Goal: Feedback & Contribution: Submit feedback/report problem

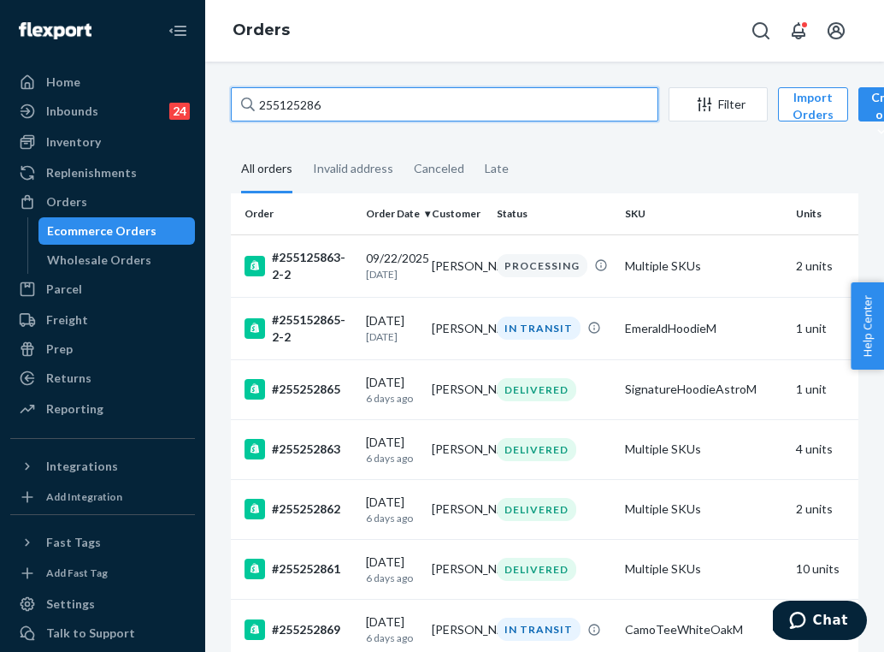
click at [314, 108] on input "255125286" at bounding box center [445, 104] width 428 height 34
paste input "49909"
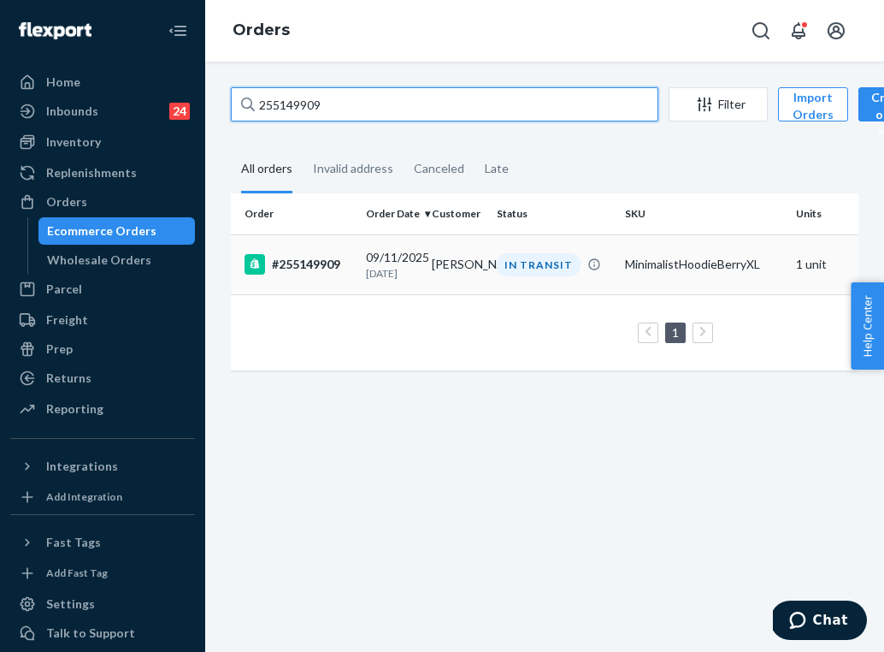
type input "255149909"
click at [379, 263] on div "[DATE] [DATE]" at bounding box center [392, 265] width 52 height 32
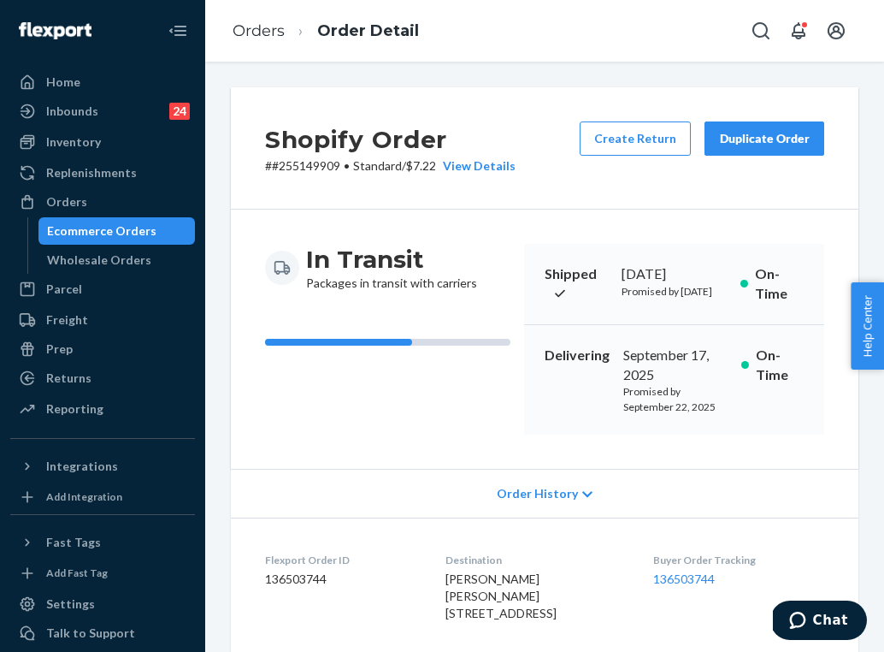
click at [712, 617] on div "Buyer Order Tracking 136503744" at bounding box center [738, 591] width 171 height 76
click at [712, 586] on link "136503744" at bounding box center [684, 578] width 62 height 15
click at [269, 33] on link "Orders" at bounding box center [259, 30] width 52 height 19
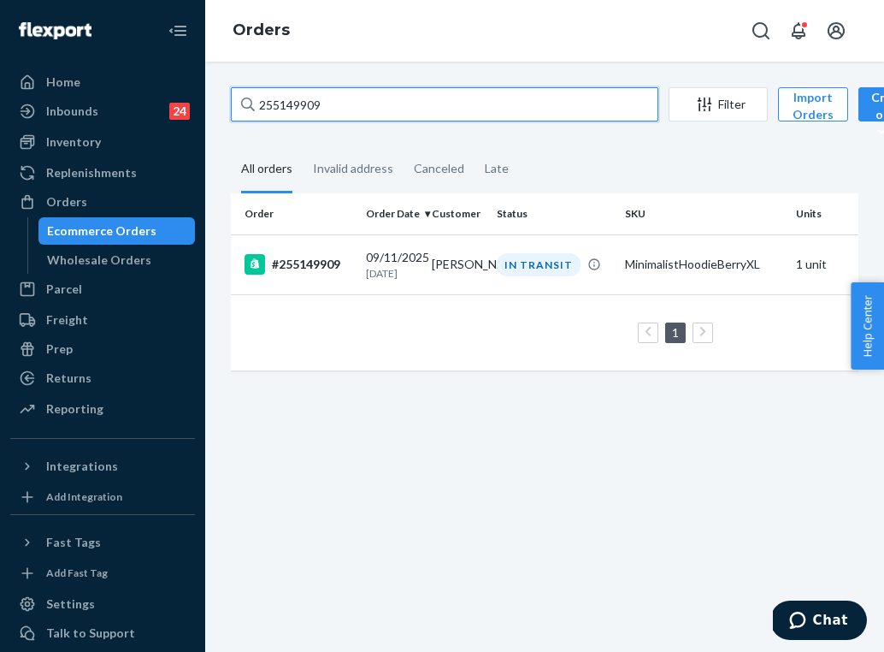
click at [373, 105] on input "255149909" at bounding box center [445, 104] width 428 height 34
paste input "255313981"
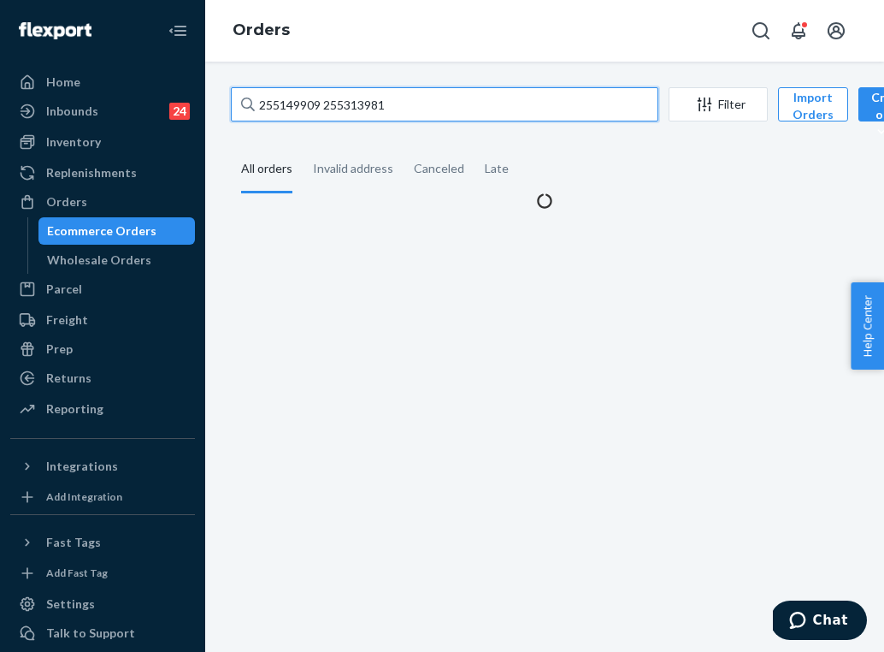
click at [373, 105] on input "255149909 255313981" at bounding box center [445, 104] width 428 height 34
paste input "text"
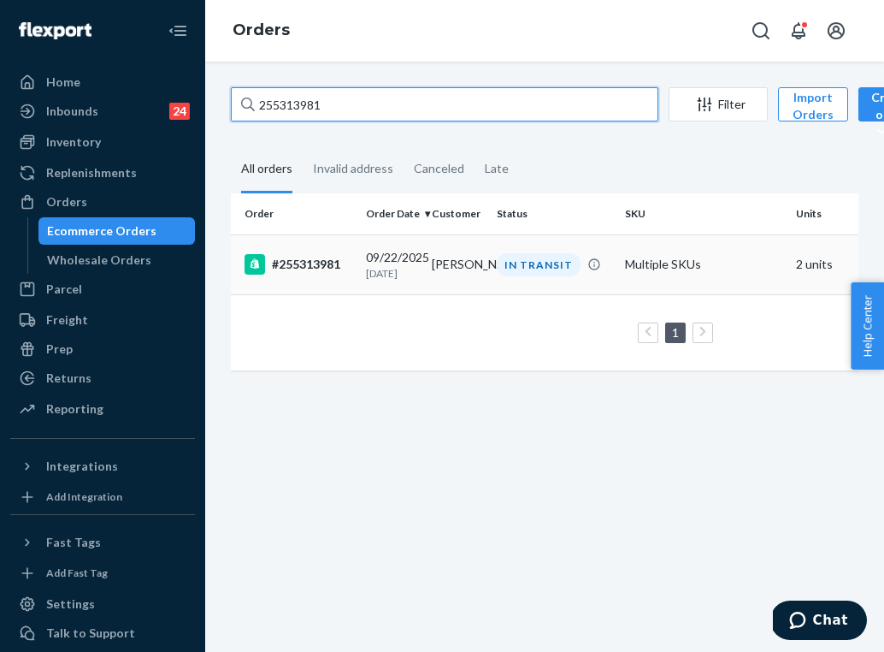
type input "255313981"
click at [460, 279] on td "[PERSON_NAME]" at bounding box center [458, 264] width 66 height 60
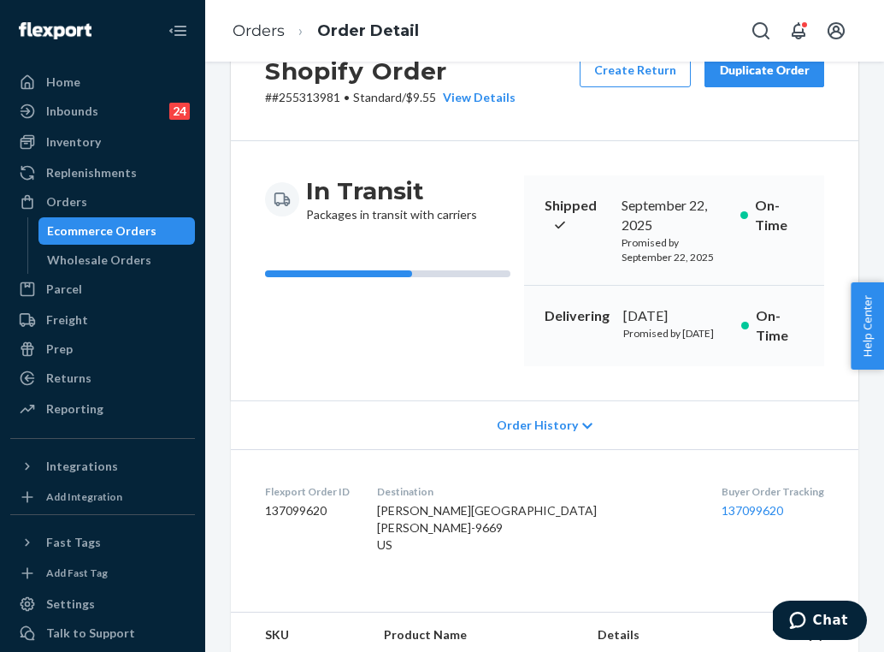
scroll to position [77, 0]
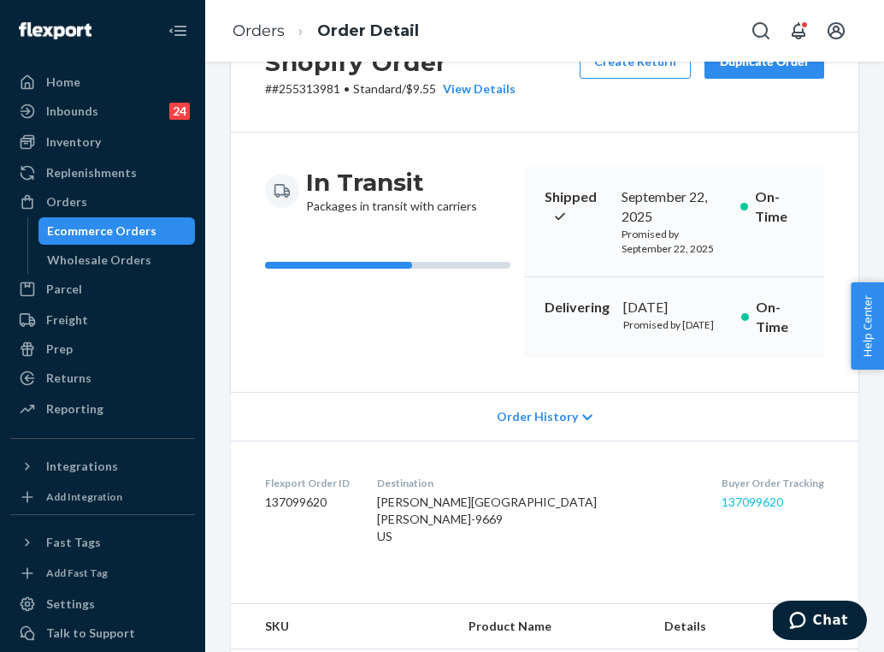
click at [722, 509] on link "137099620" at bounding box center [753, 501] width 62 height 15
click at [113, 198] on div "Orders" at bounding box center [102, 202] width 181 height 24
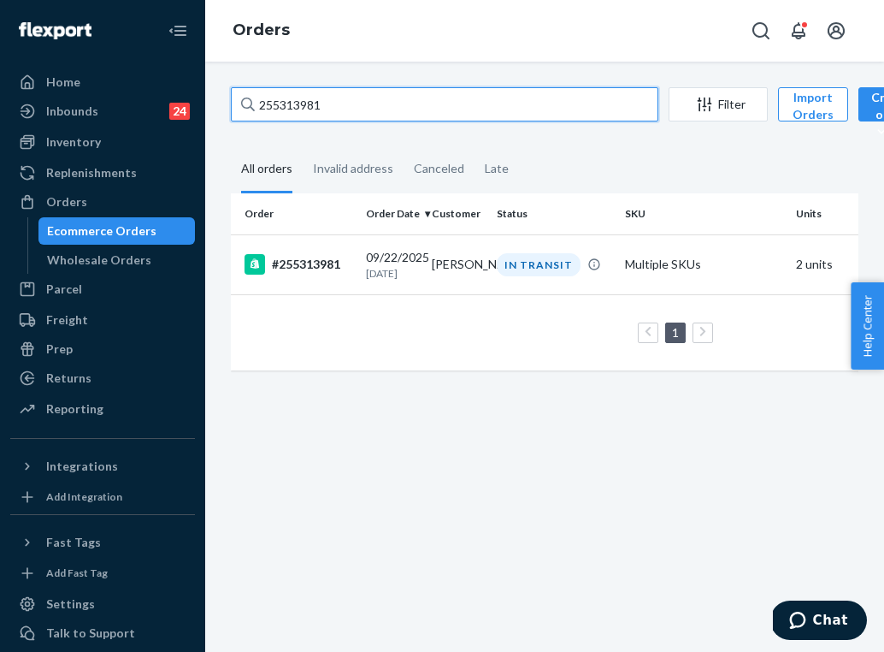
click at [309, 108] on input "255313981" at bounding box center [445, 104] width 428 height 34
paste input "103045"
type input "255103045"
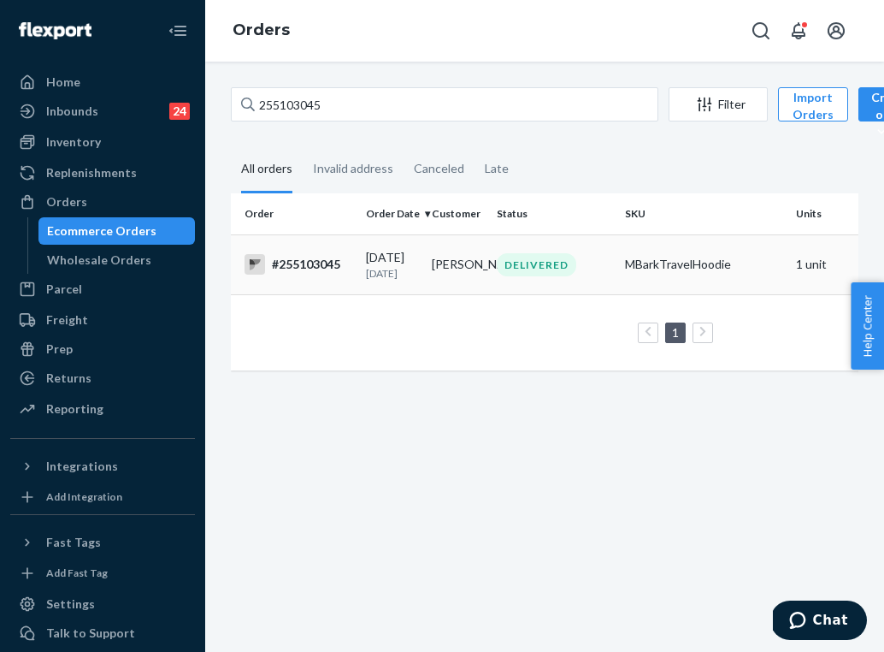
click at [467, 275] on td "[PERSON_NAME]" at bounding box center [458, 264] width 66 height 60
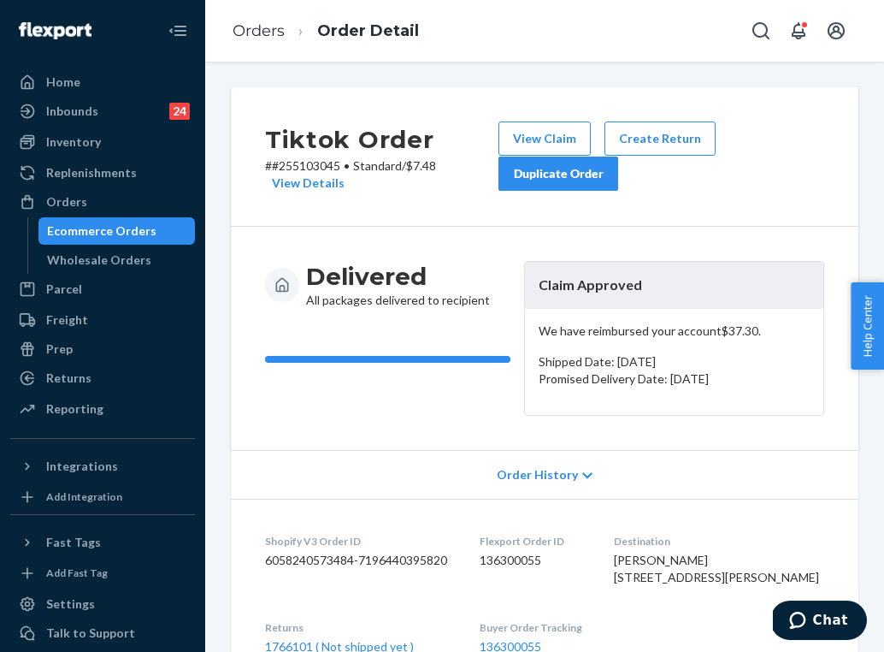
click at [597, 177] on div "Duplicate Order" at bounding box center [558, 173] width 91 height 17
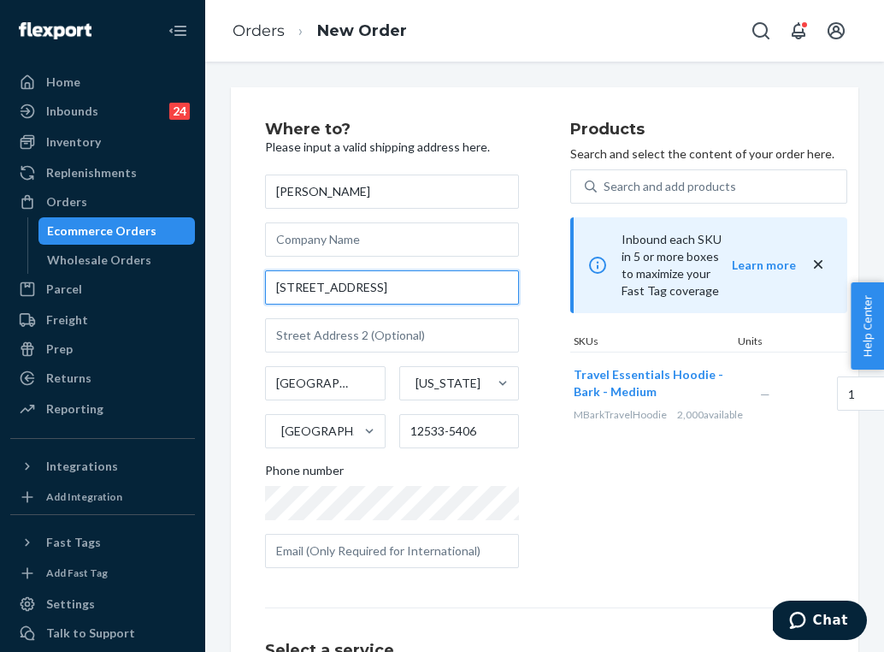
click at [341, 281] on input "[STREET_ADDRESS]" at bounding box center [392, 287] width 254 height 34
paste input "oad [GEOGRAPHIC_DATA]"
type input "[STREET_ADDRESS]"
type input "12533"
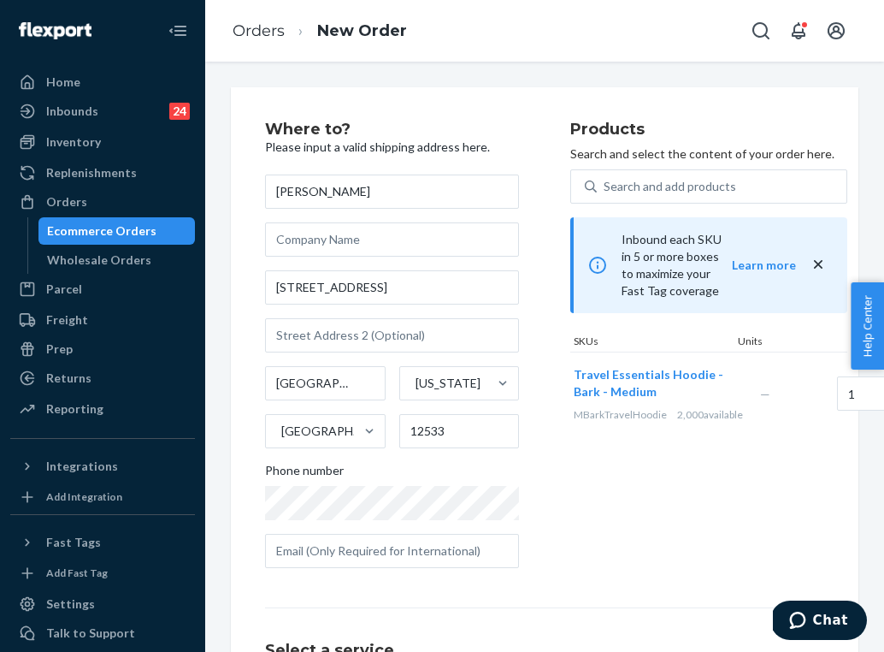
click at [582, 582] on div "Where to? Please input a valid shipping address here. [PERSON_NAME] [STREET_ADD…" at bounding box center [544, 475] width 559 height 709
click at [367, 296] on input "[STREET_ADDRESS]" at bounding box center [392, 287] width 254 height 34
paste input "oad [GEOGRAPHIC_DATA]"
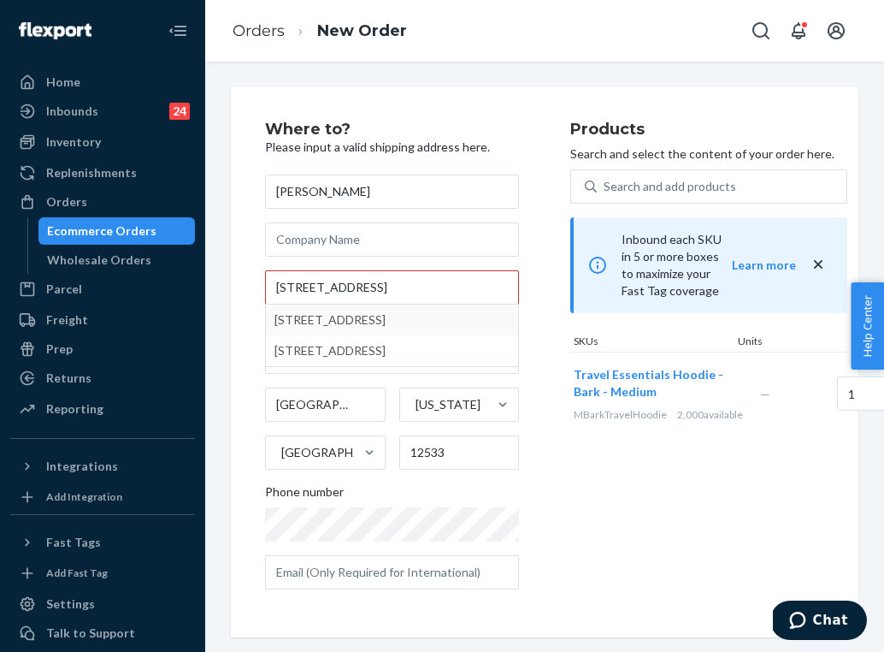
type input "[STREET_ADDRESS]"
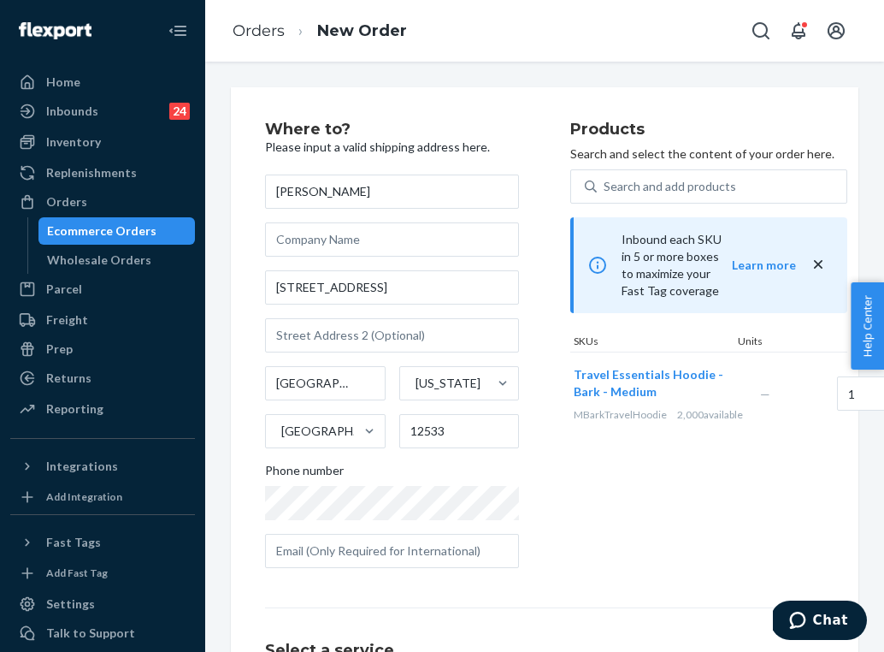
click at [622, 511] on div "Products Search and select the content of your order here. Search and add produ…" at bounding box center [709, 351] width 277 height 460
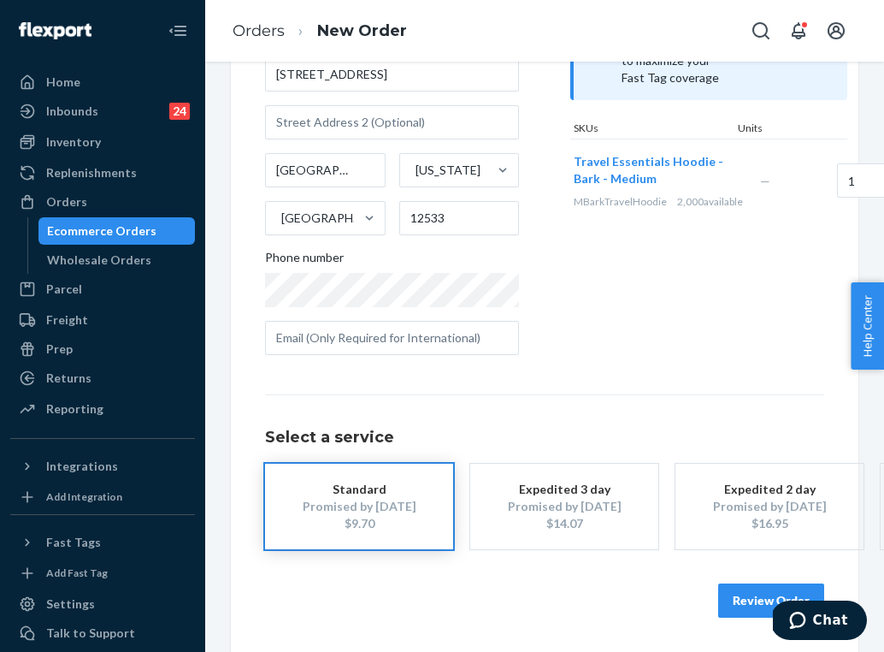
scroll to position [211, 0]
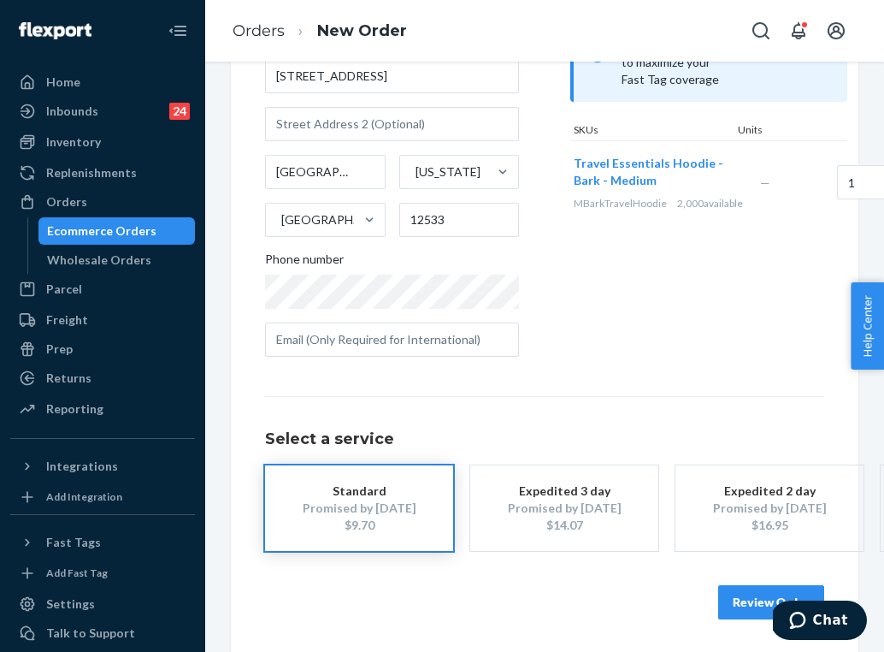
click at [746, 595] on button "Review Order" at bounding box center [771, 602] width 106 height 34
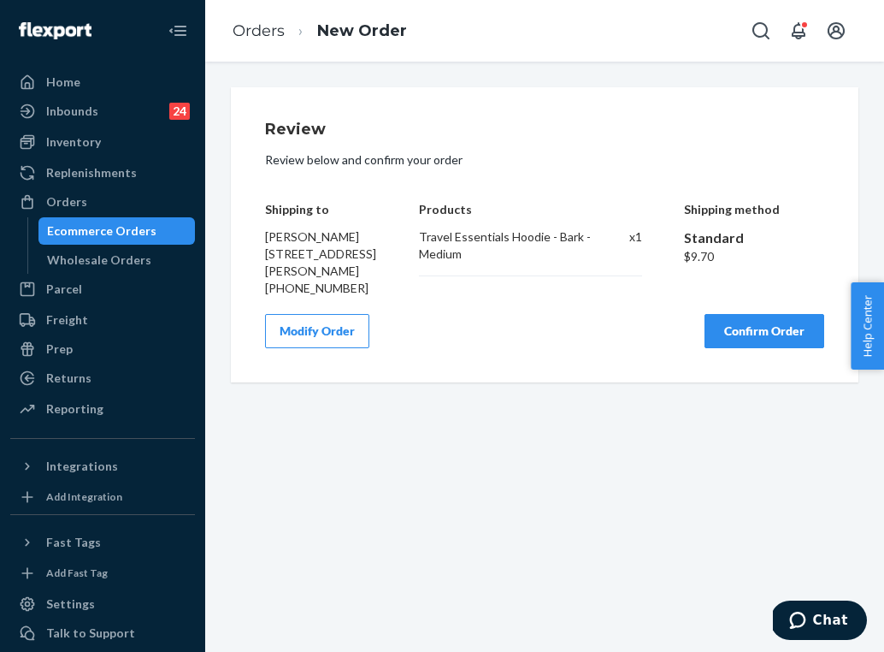
click at [810, 348] on button "Confirm Order" at bounding box center [765, 331] width 120 height 34
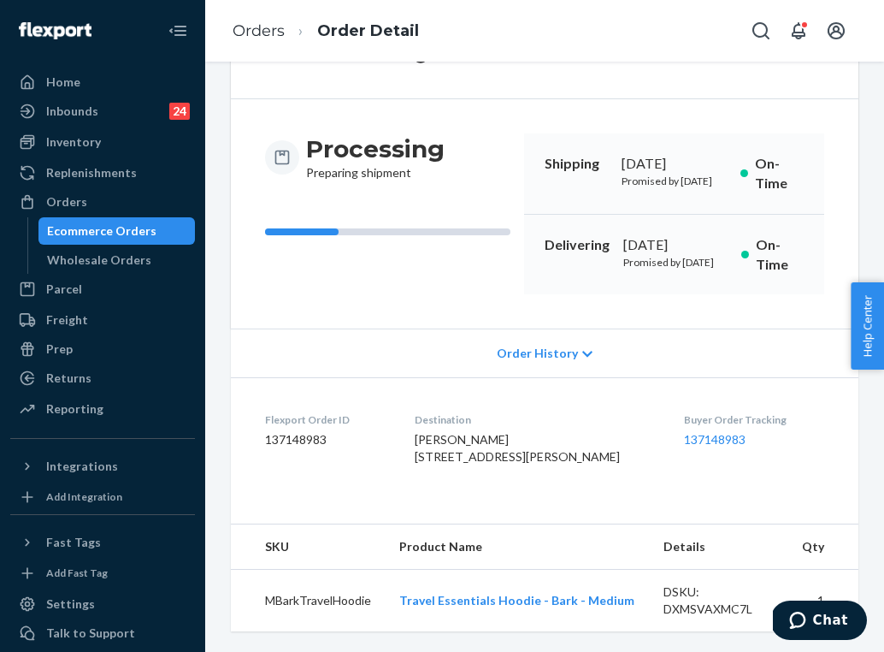
scroll to position [180, 0]
drag, startPoint x: 768, startPoint y: 405, endPoint x: 675, endPoint y: 382, distance: 96.1
click at [675, 382] on dl "Flexport Order ID 137148983 Destination [PERSON_NAME] [STREET_ADDRESS][PERSON_N…" at bounding box center [545, 441] width 628 height 128
copy div "Buyer Order Tracking 137148983"
click at [264, 23] on link "Orders" at bounding box center [259, 30] width 52 height 19
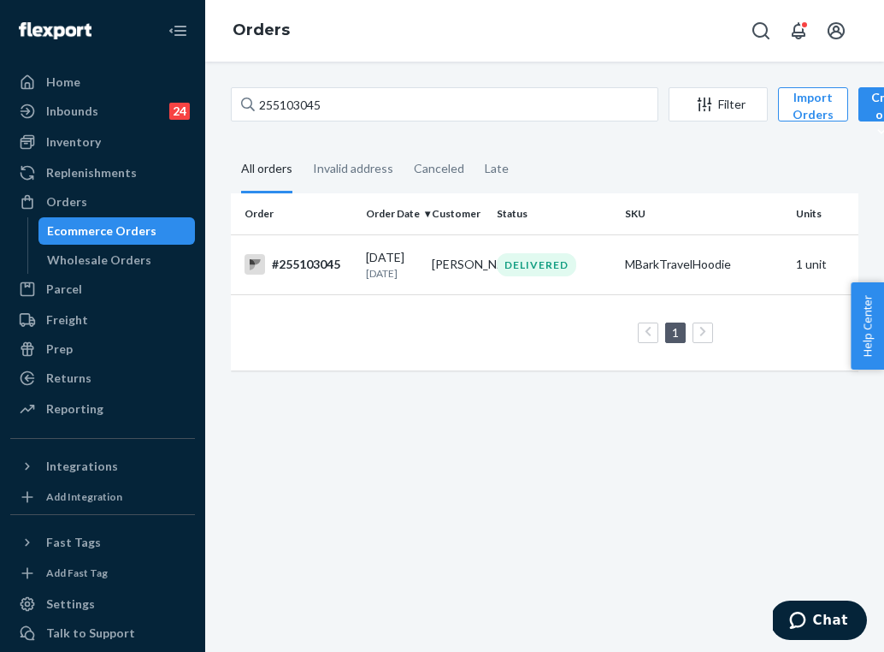
drag, startPoint x: 345, startPoint y: 127, endPoint x: 347, endPoint y: 109, distance: 17.3
click at [345, 127] on div "255103045 Filter Import Orders Create order Ecommerce order Removal order All o…" at bounding box center [544, 237] width 653 height 300
click at [348, 107] on input "255103045" at bounding box center [445, 104] width 428 height 34
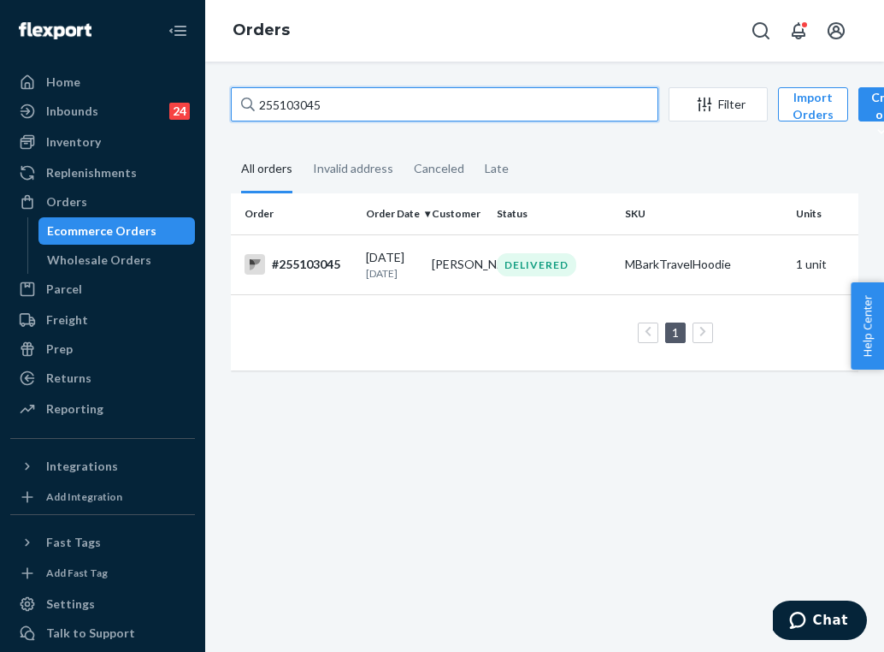
paste input "002303"
type input "255002303"
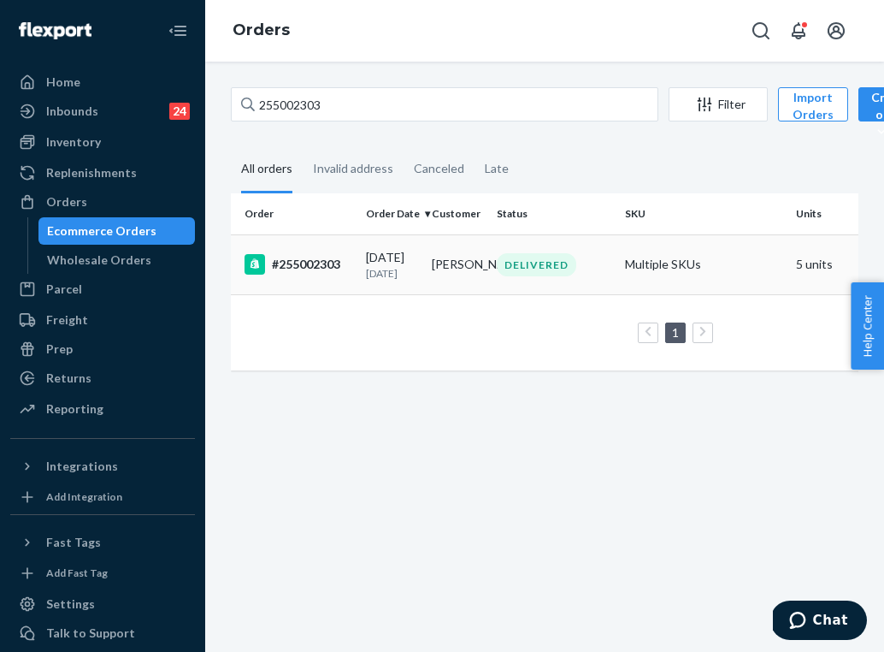
click at [392, 271] on p "[DATE]" at bounding box center [392, 273] width 52 height 15
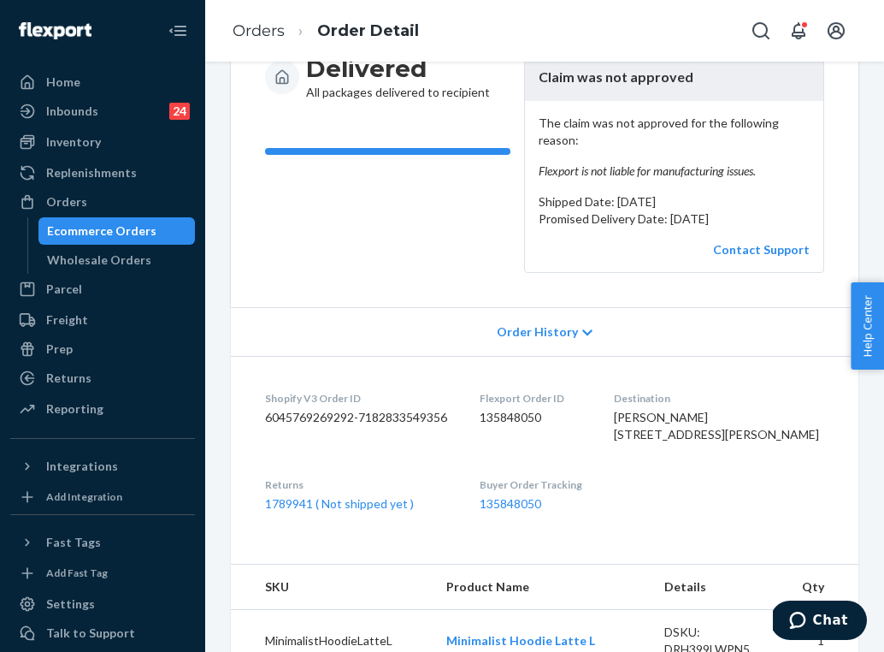
scroll to position [243, 0]
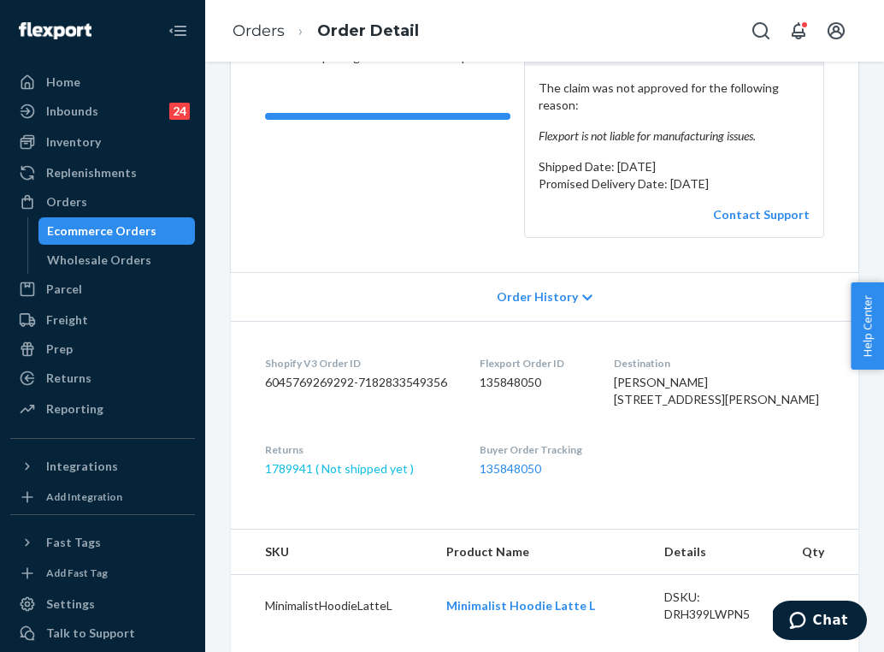
click at [346, 476] on link "1789941 ( Not shipped yet )" at bounding box center [339, 468] width 149 height 15
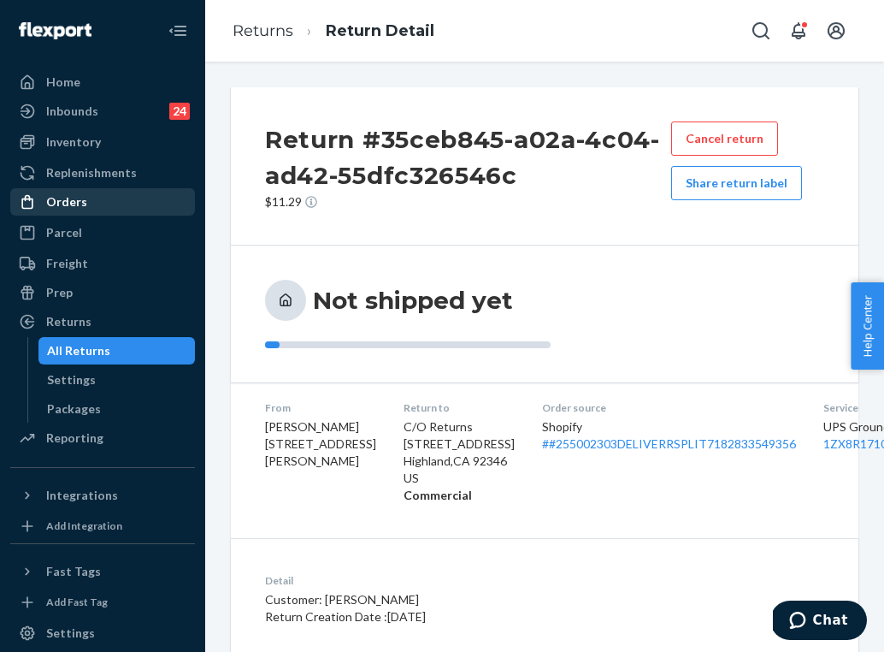
click at [124, 209] on div "Orders" at bounding box center [102, 202] width 181 height 24
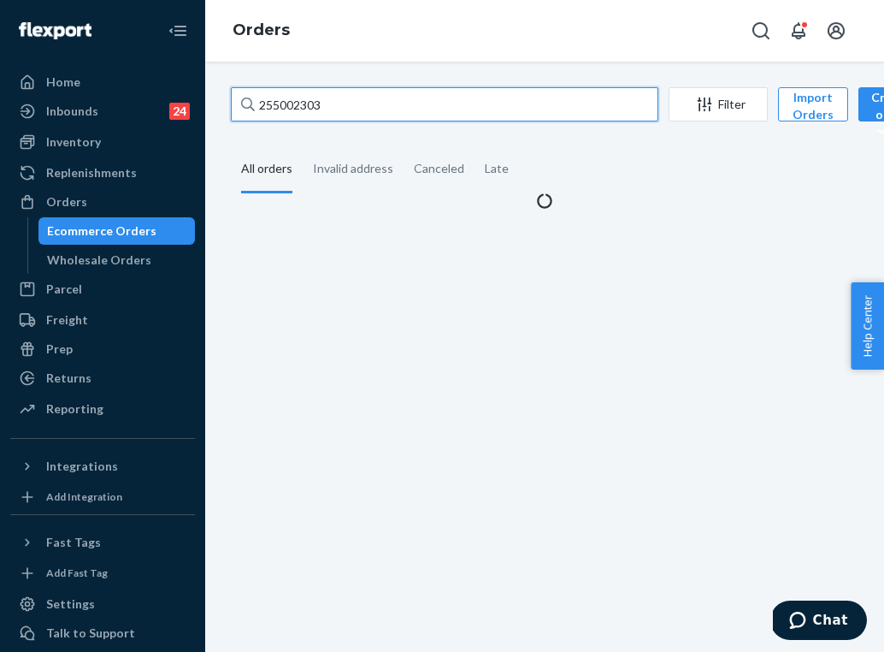
click at [331, 103] on input "255002303" at bounding box center [445, 104] width 428 height 34
paste input "98971"
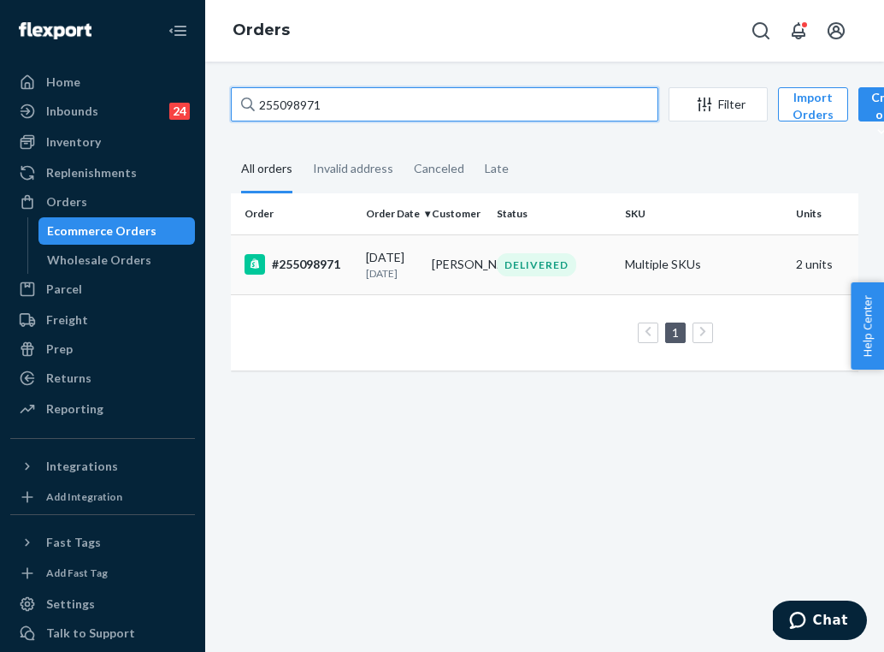
type input "255098971"
click at [422, 286] on td "[DATE] [DATE]" at bounding box center [392, 264] width 66 height 60
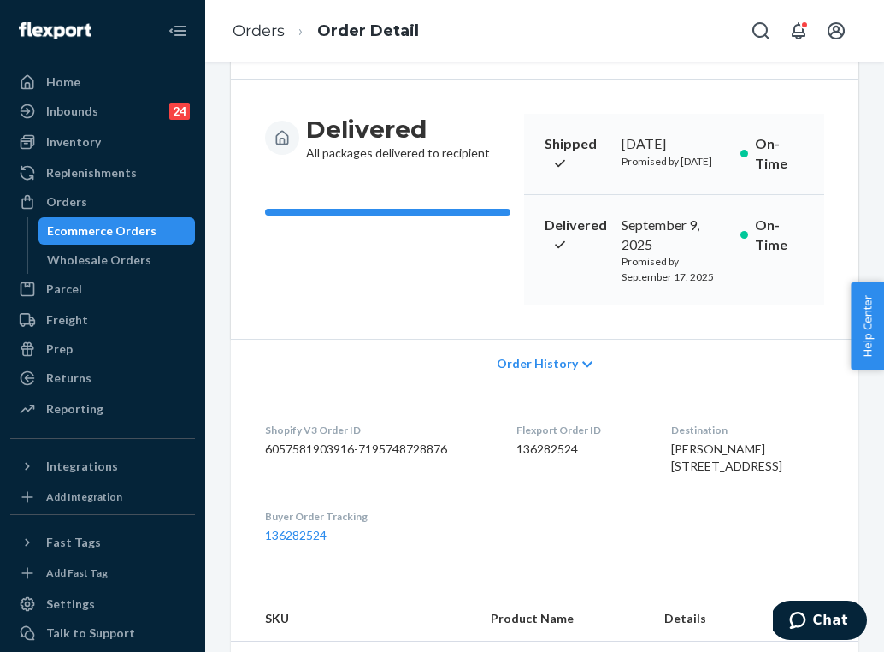
scroll to position [18, 0]
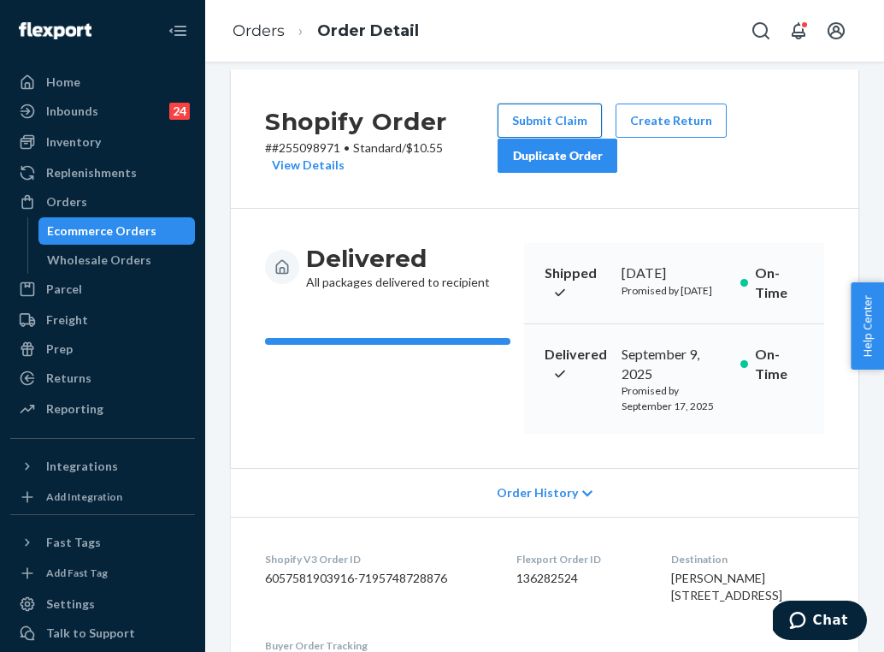
click at [574, 116] on button "Submit Claim" at bounding box center [550, 120] width 104 height 34
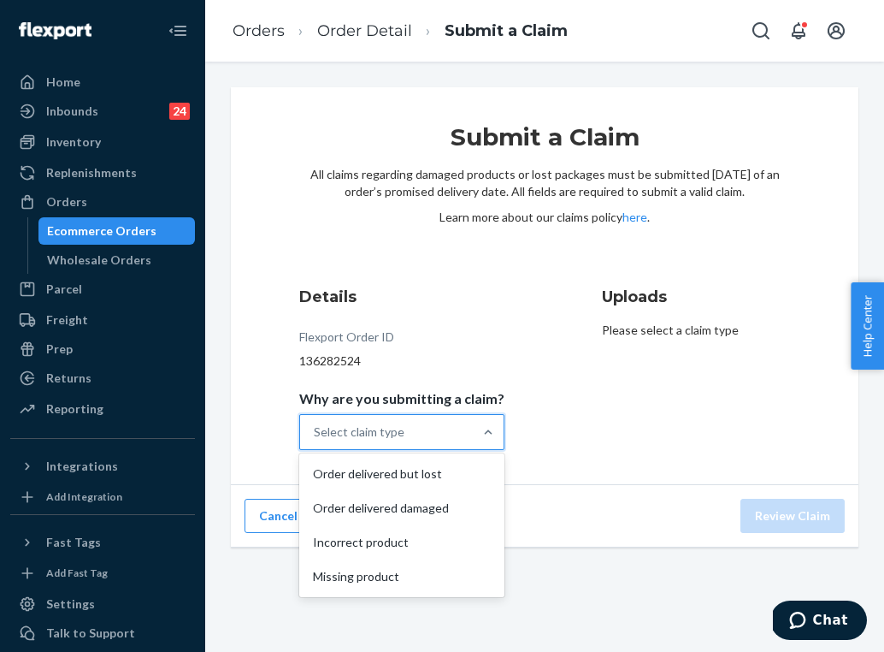
click at [440, 445] on div "Select claim type" at bounding box center [386, 432] width 173 height 34
click at [316, 441] on input "Why are you submitting a claim? option Order delivered but lost focused, 1 of 4…" at bounding box center [315, 431] width 2 height 17
click at [433, 473] on div "Order delivered but lost" at bounding box center [402, 474] width 198 height 34
click at [316, 441] on input "Why are you submitting a claim? option Order delivered but lost focused, 0 of 4…" at bounding box center [315, 431] width 2 height 17
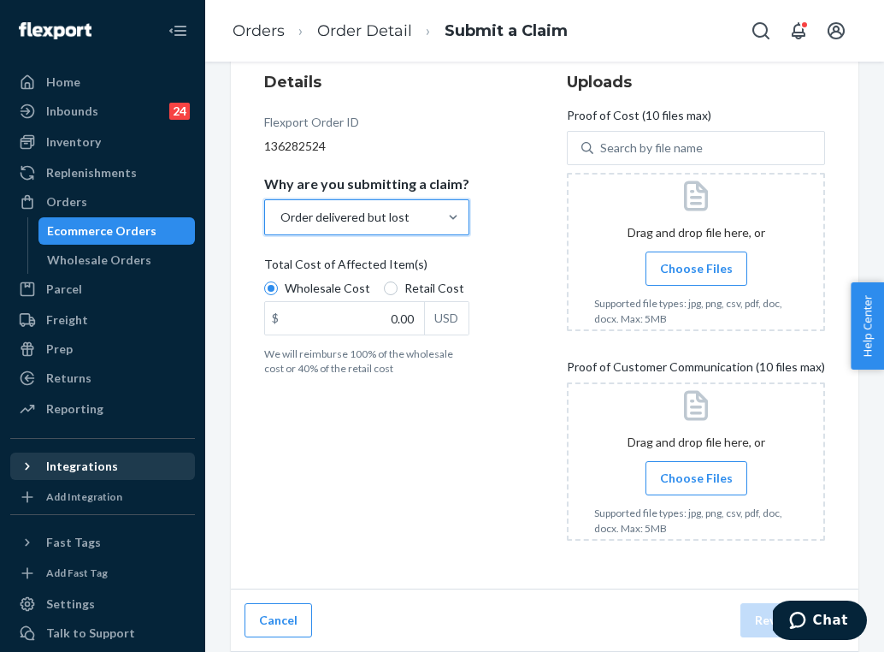
scroll to position [215, 0]
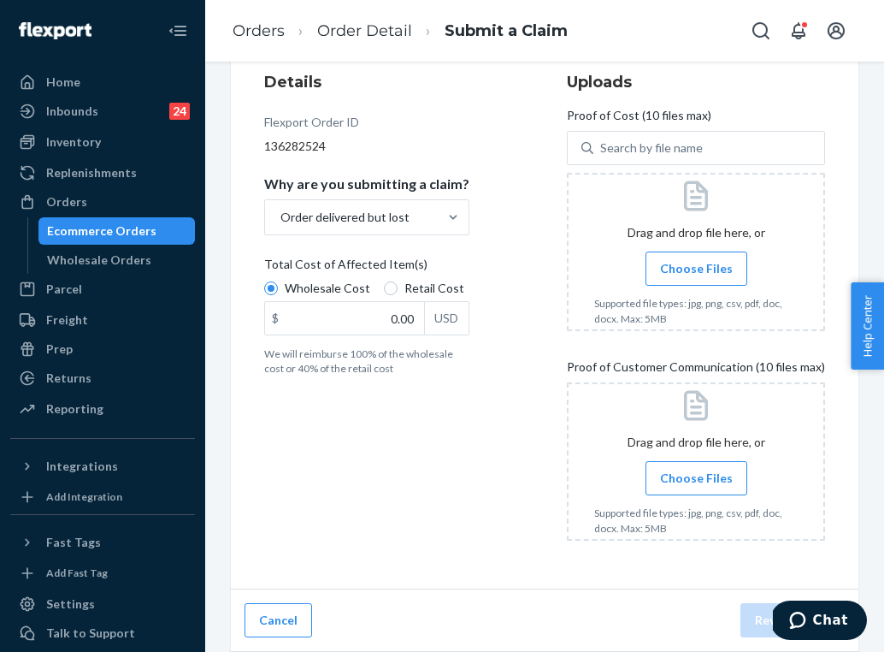
click at [696, 481] on input "Choose Files" at bounding box center [696, 478] width 1 height 19
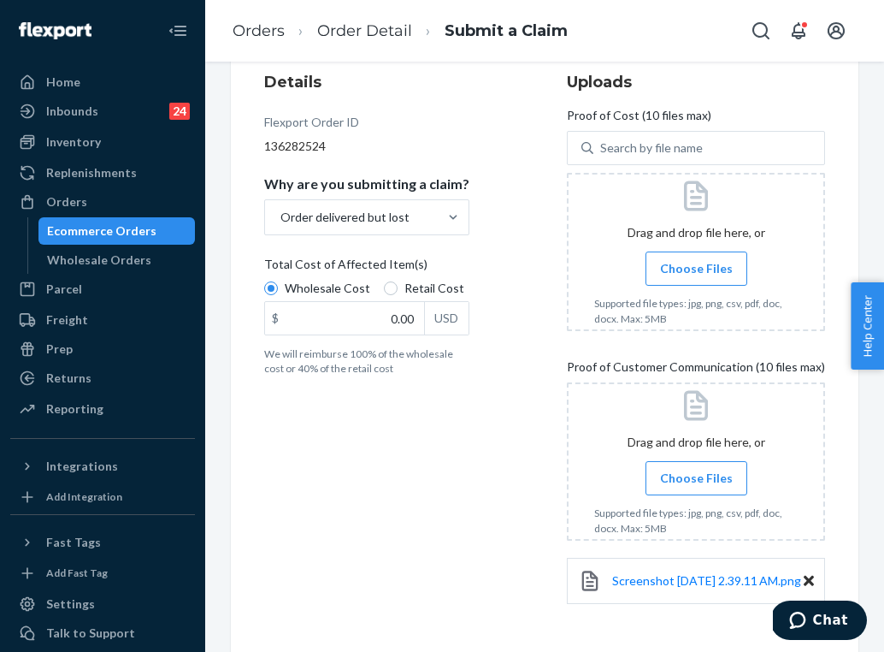
click at [697, 480] on input "Choose Files" at bounding box center [696, 478] width 1 height 19
click at [696, 273] on input "Choose Files" at bounding box center [696, 268] width 1 height 19
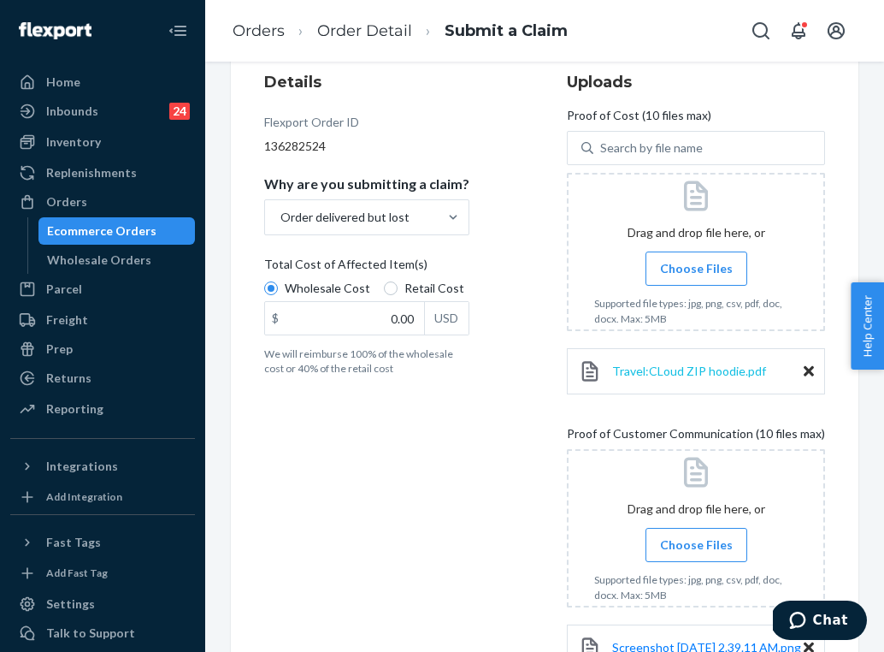
click at [662, 370] on span "Travel:CLoud ZIP hoodie.pdf" at bounding box center [689, 371] width 154 height 15
click at [688, 273] on span "Choose Files" at bounding box center [696, 268] width 73 height 17
click at [696, 273] on input "Choose Files" at bounding box center [696, 268] width 1 height 19
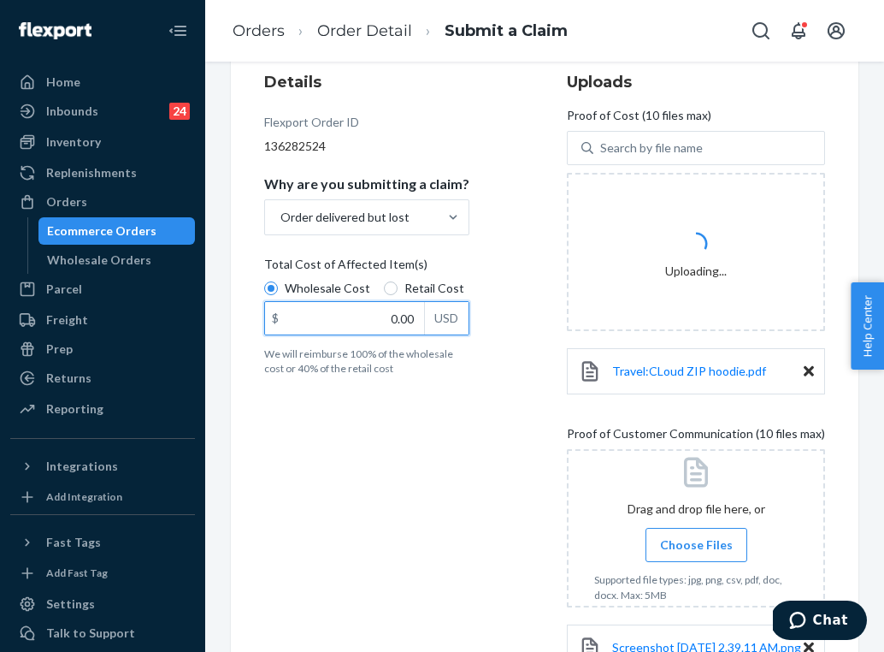
click at [405, 310] on input "0.00" at bounding box center [344, 318] width 159 height 33
type input "92.00"
click at [443, 478] on div "Details Flexport Order ID 136282524 Why are you submitting a claim? Order deliv…" at bounding box center [388, 413] width 248 height 704
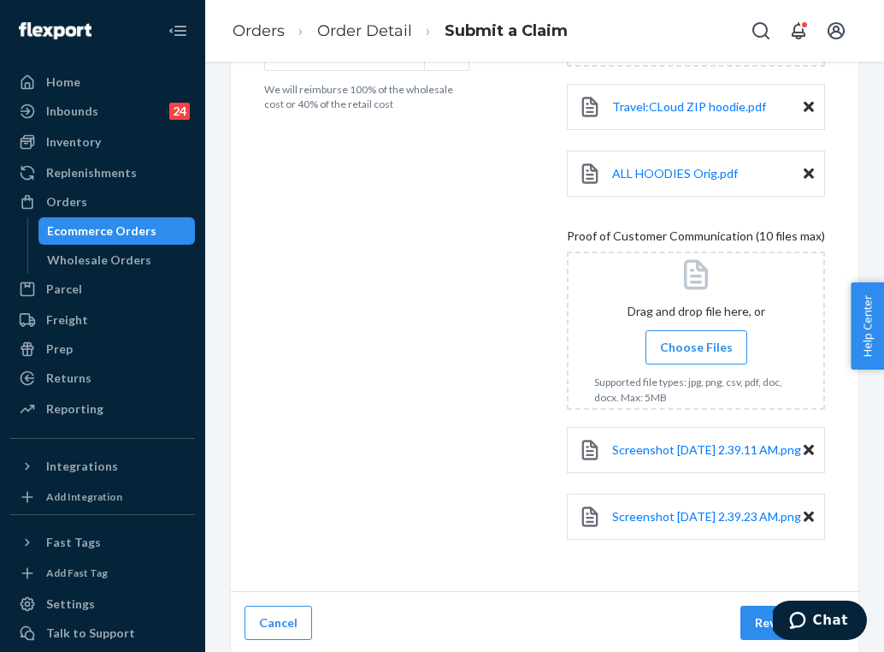
scroll to position [480, 0]
click at [766, 639] on button "Review Claim" at bounding box center [793, 622] width 104 height 34
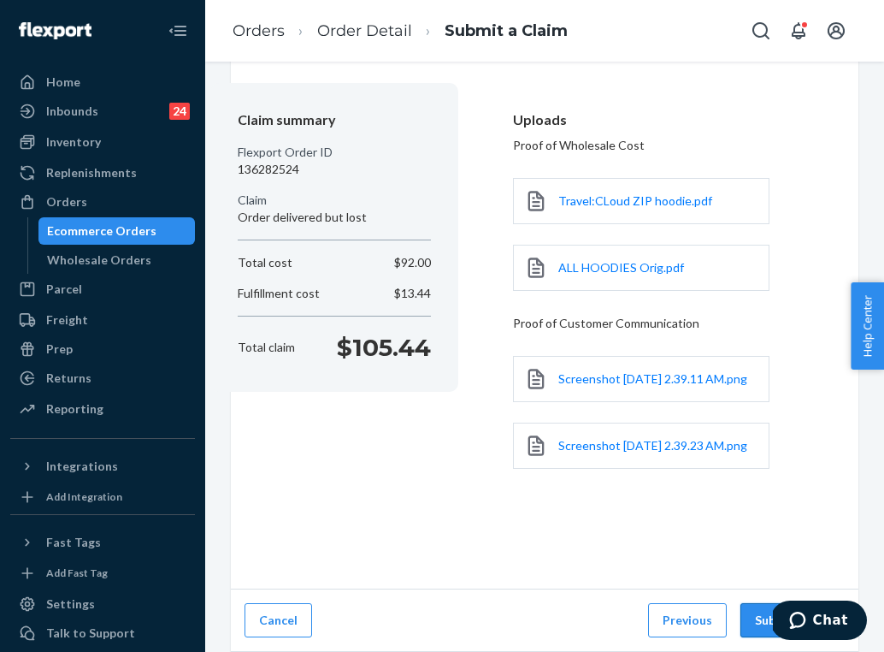
click at [760, 618] on button "Submit Claim" at bounding box center [793, 620] width 104 height 34
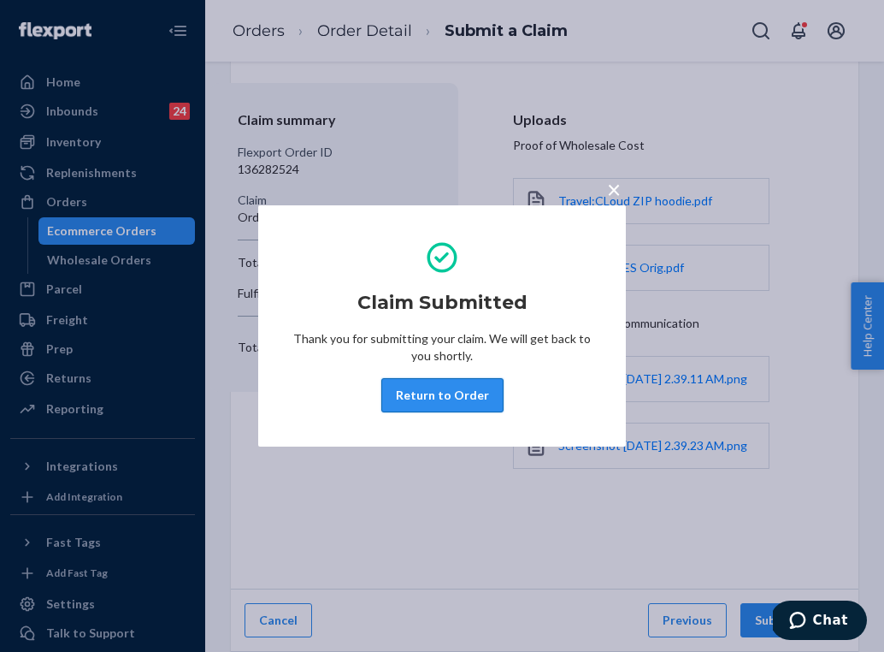
click at [460, 397] on button "Return to Order" at bounding box center [442, 395] width 122 height 34
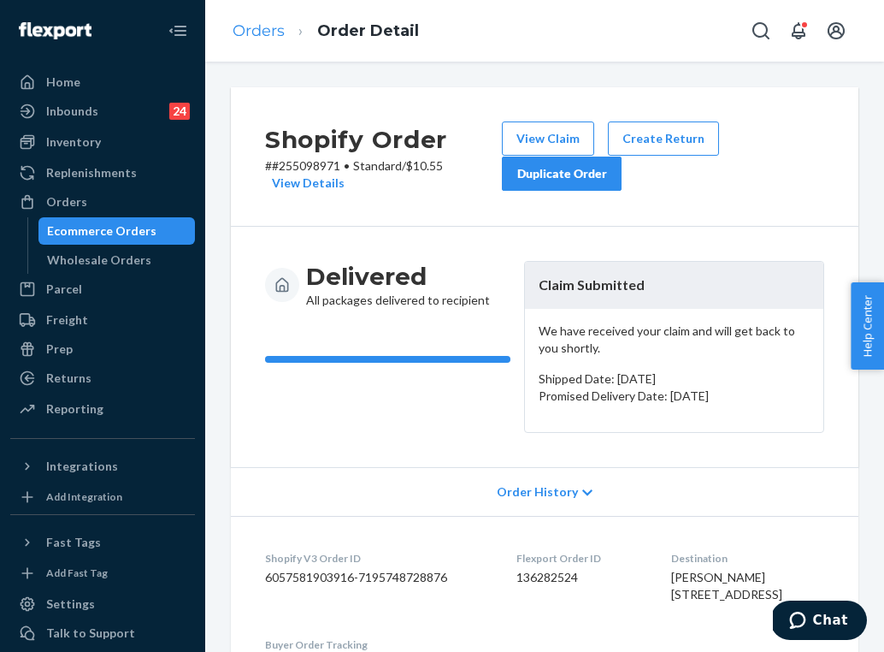
click at [262, 32] on link "Orders" at bounding box center [259, 30] width 52 height 19
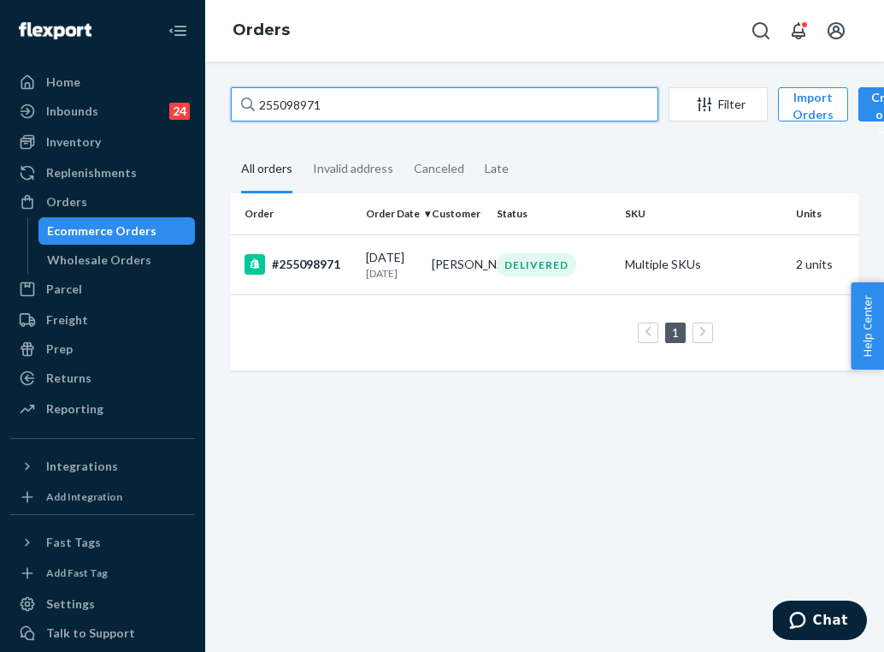
click at [346, 109] on input "255098971" at bounding box center [445, 104] width 428 height 34
paste input "230266"
type input "255230266"
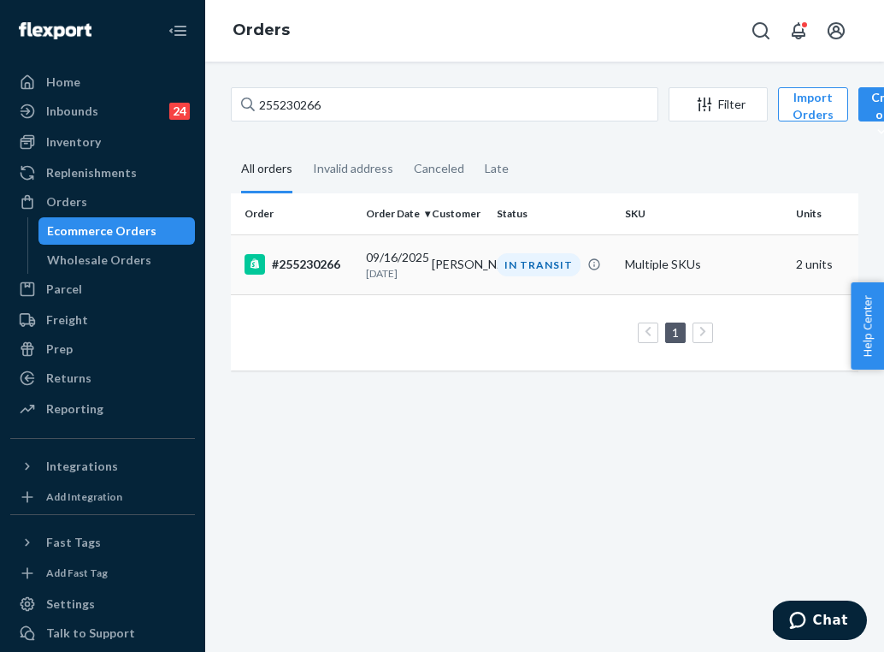
click at [352, 269] on td "#255230266" at bounding box center [295, 264] width 128 height 60
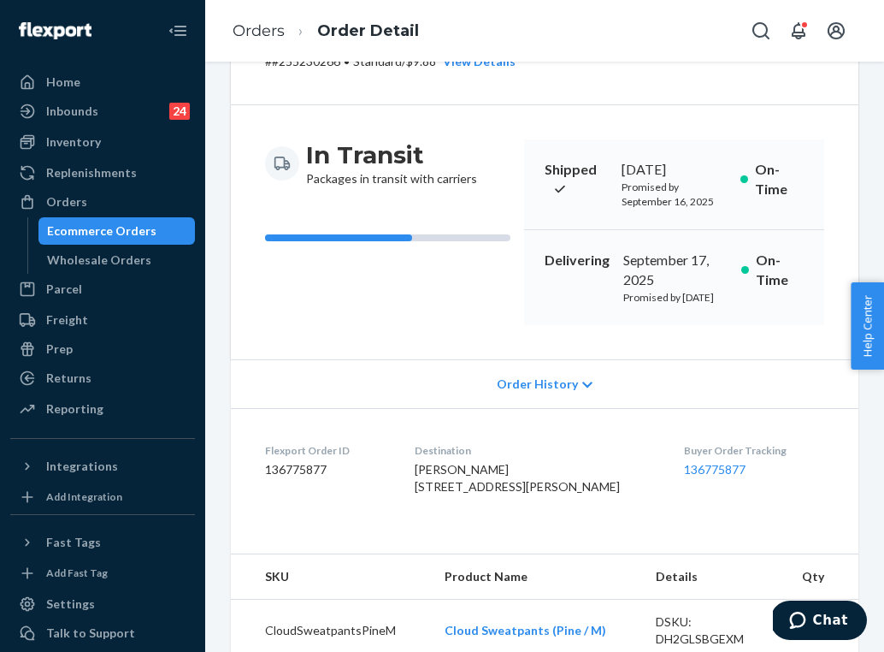
scroll to position [123, 0]
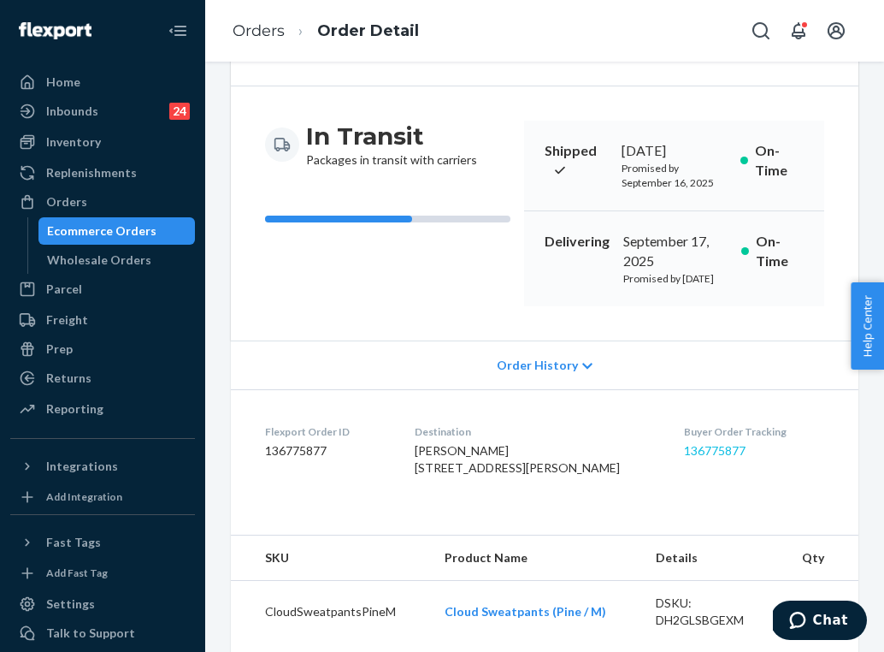
click at [684, 458] on link "136775877" at bounding box center [715, 450] width 62 height 15
